Goal: Communication & Community: Ask a question

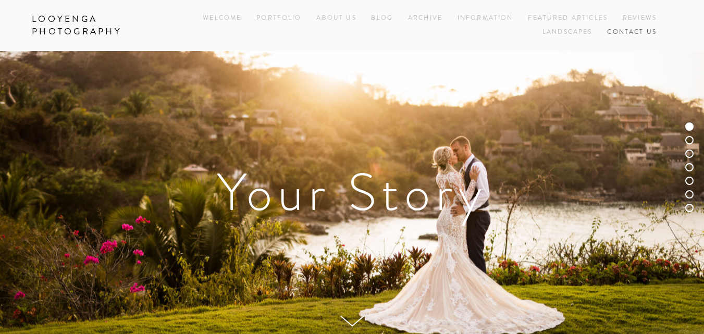
click at [635, 29] on link "Contact Us" at bounding box center [633, 33] width 50 height 14
click at [637, 31] on link "Contact Us" at bounding box center [633, 33] width 50 height 14
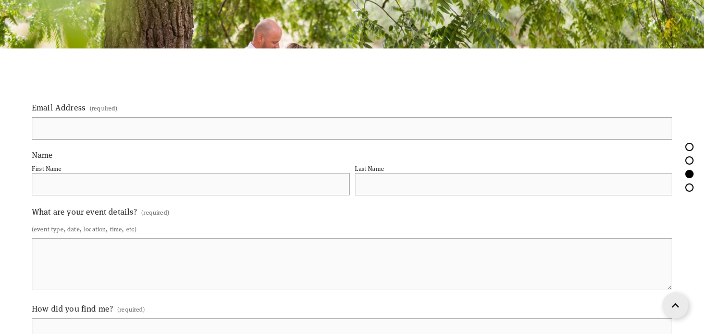
scroll to position [991, 0]
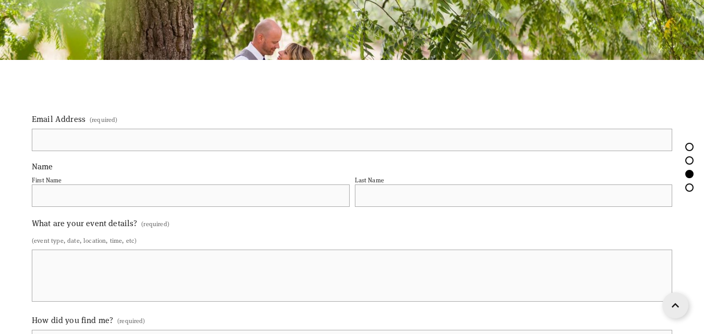
click at [102, 143] on input "Email Address (required)" at bounding box center [352, 140] width 641 height 22
type input "[EMAIL_ADDRESS][DOMAIN_NAME]"
type input "[PERSON_NAME]"
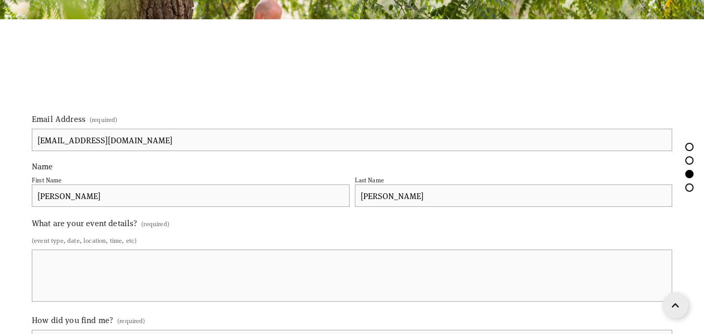
scroll to position [1095, 0]
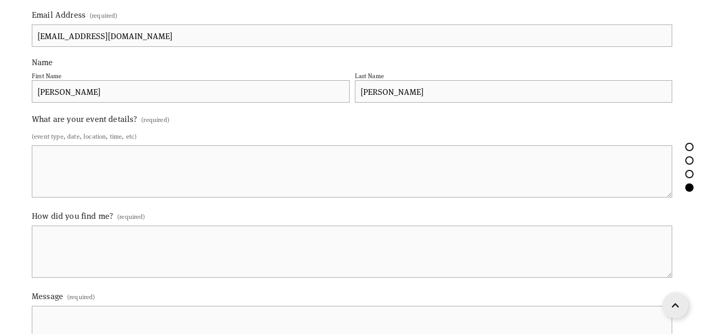
click at [125, 168] on textarea "What are your event details? (required)" at bounding box center [352, 171] width 641 height 52
paste textarea "Hello , I hope this message finds you well. I noticed that your website is not …"
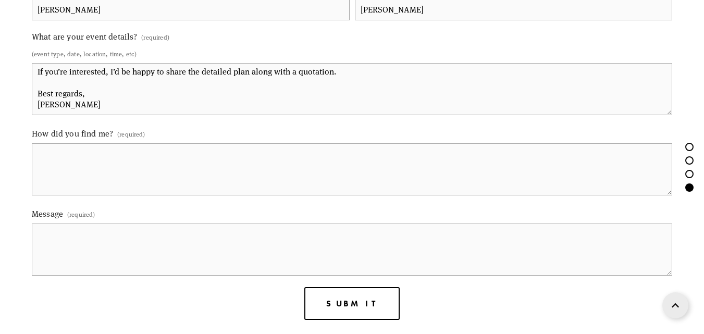
scroll to position [1199, 0]
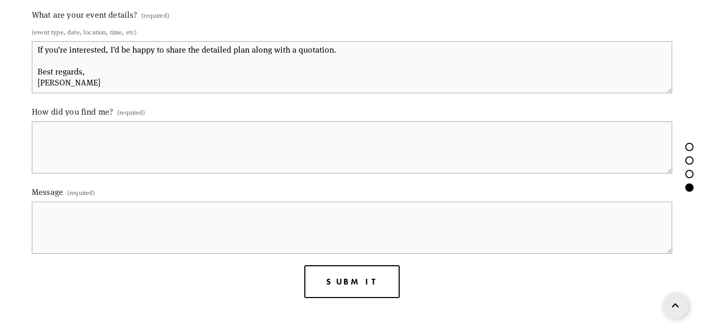
type textarea "Hello , I hope this message finds you well. I noticed that your website is not …"
click at [131, 140] on textarea "How did you find me? (required)" at bounding box center [352, 148] width 641 height 52
type textarea "Google"
click at [103, 251] on div "Message (required)" at bounding box center [352, 220] width 641 height 71
click at [106, 229] on textarea "Message (required)" at bounding box center [352, 228] width 641 height 52
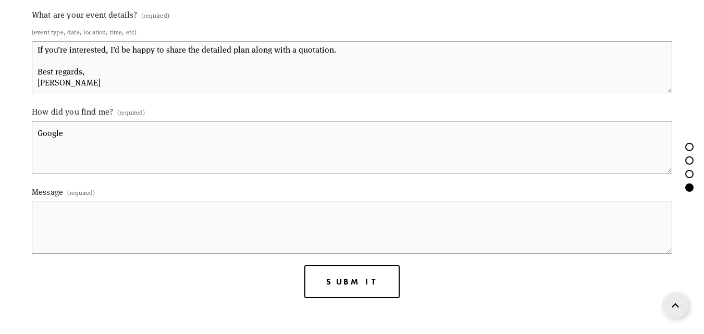
paste textarea "Hello , I hope this message finds you well. I noticed that your website is not …"
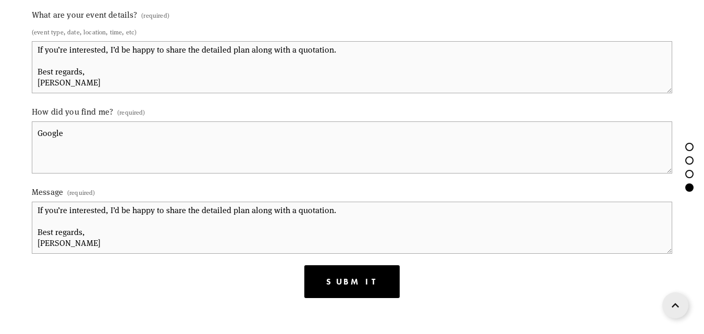
type textarea "Hello , I hope this message finds you well. I noticed that your website is not …"
click at [345, 284] on span "Submit" at bounding box center [351, 282] width 51 height 10
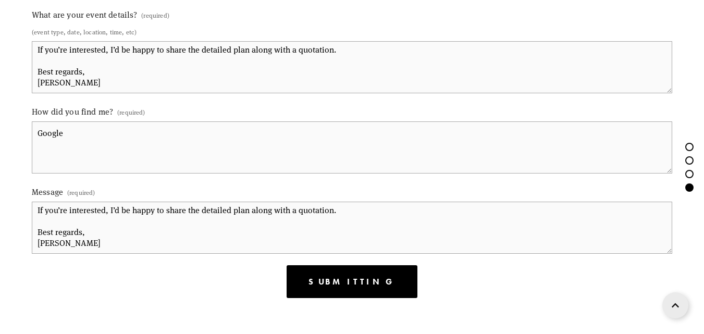
click at [345, 284] on span "Submitting" at bounding box center [352, 282] width 87 height 10
click at [352, 283] on span "Submitting" at bounding box center [352, 282] width 87 height 10
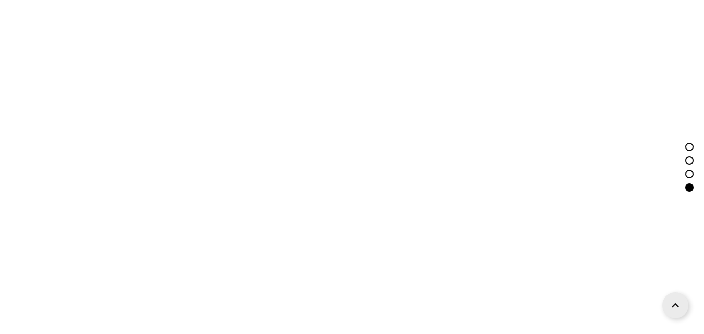
scroll to position [953, 0]
